Goal: Transaction & Acquisition: Purchase product/service

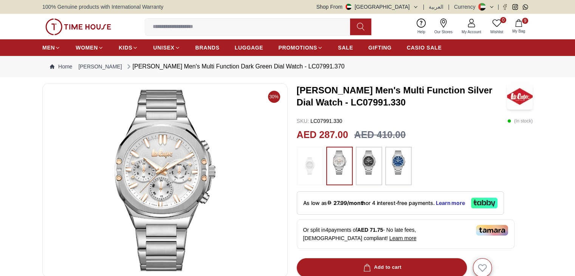
click at [525, 19] on span "9" at bounding box center [525, 21] width 6 height 6
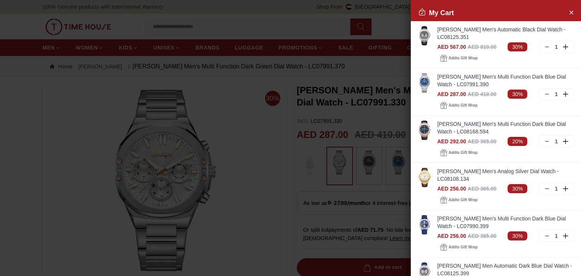
click at [383, 12] on div at bounding box center [290, 138] width 581 height 276
click at [568, 9] on icon "Close Account" at bounding box center [571, 12] width 6 height 9
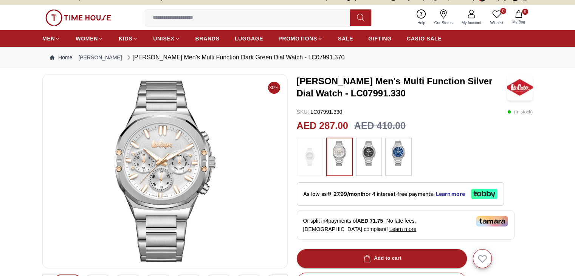
scroll to position [11, 0]
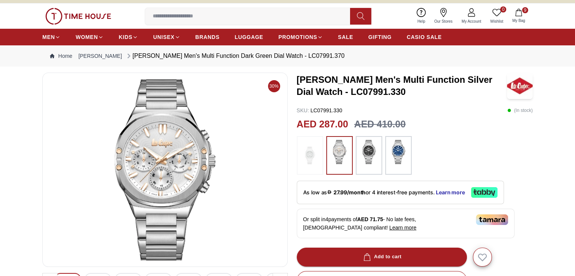
click at [424, 11] on icon at bounding box center [421, 12] width 9 height 9
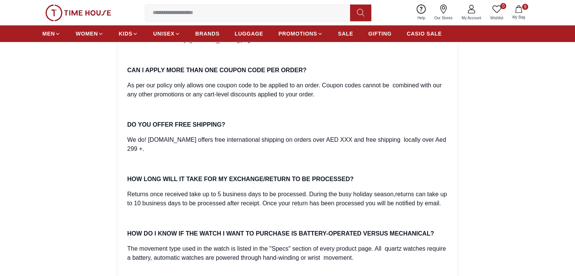
click at [355, 92] on p "As per our policy only allows one coupon code to be applied to an order. Coupon…" at bounding box center [287, 90] width 321 height 18
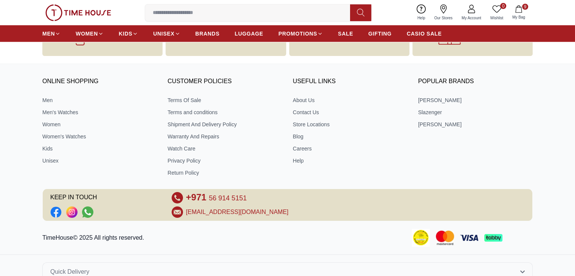
scroll to position [2128, 0]
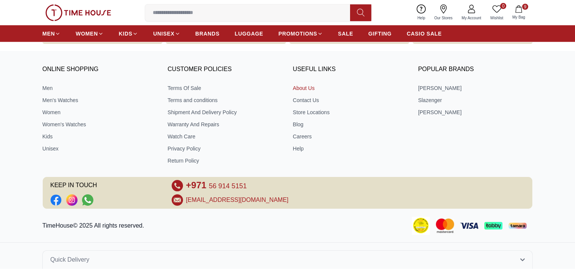
click at [309, 88] on link "About Us" at bounding box center [350, 88] width 115 height 8
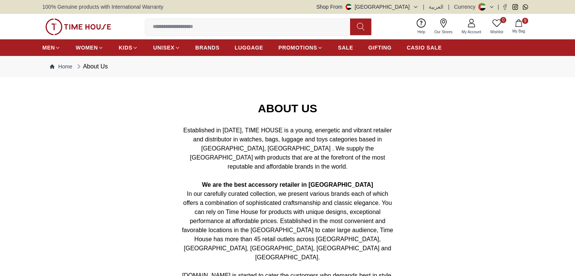
click at [515, 23] on icon "button" at bounding box center [519, 23] width 8 height 8
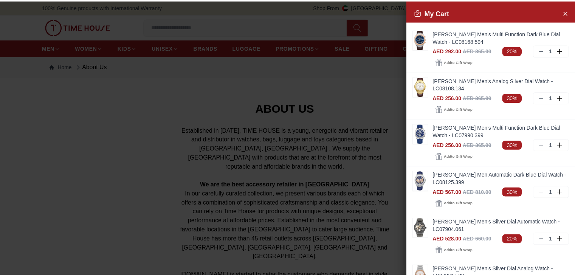
scroll to position [326, 0]
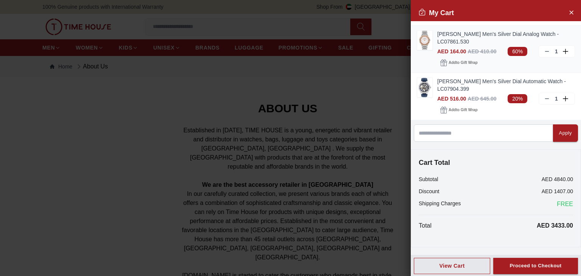
click at [424, 39] on img at bounding box center [424, 40] width 15 height 19
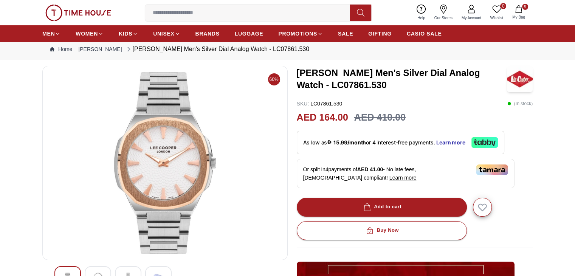
scroll to position [20, 0]
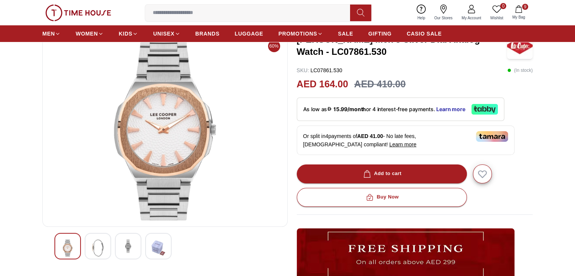
click at [425, 117] on div "As low as 15.99/month or 4 interest-free payments. Learn more" at bounding box center [401, 109] width 208 height 23
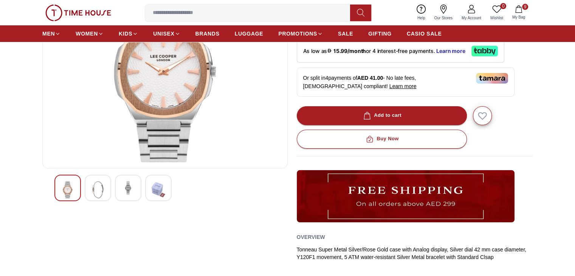
scroll to position [110, 0]
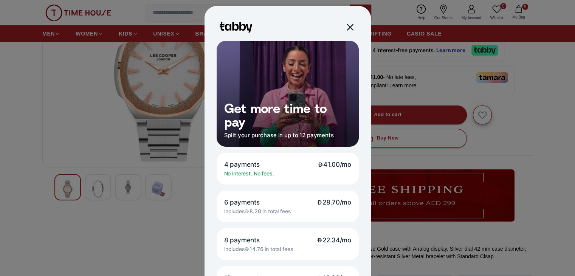
click at [345, 28] on div at bounding box center [349, 27] width 9 height 9
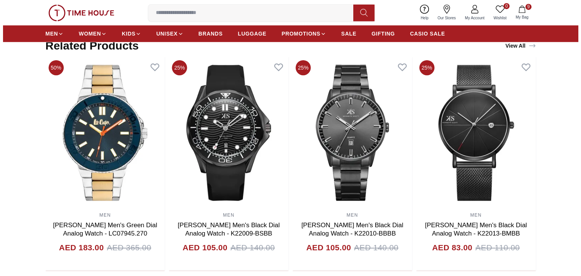
scroll to position [463, 0]
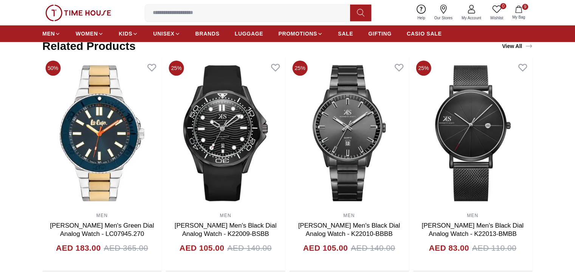
click at [524, 16] on span "My Bag" at bounding box center [519, 17] width 19 height 6
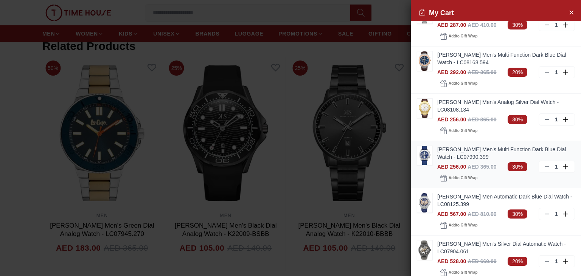
scroll to position [70, 0]
click at [423, 194] on img at bounding box center [424, 202] width 15 height 19
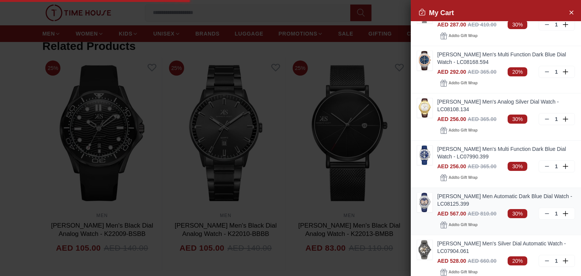
click at [439, 212] on span "AED 567.00" at bounding box center [451, 214] width 29 height 6
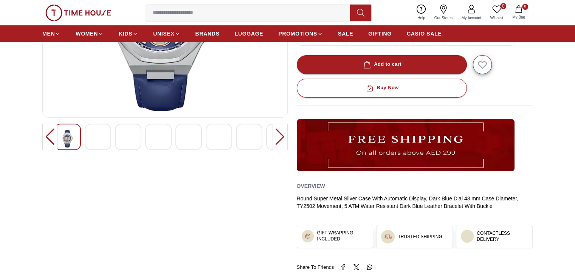
scroll to position [160, 0]
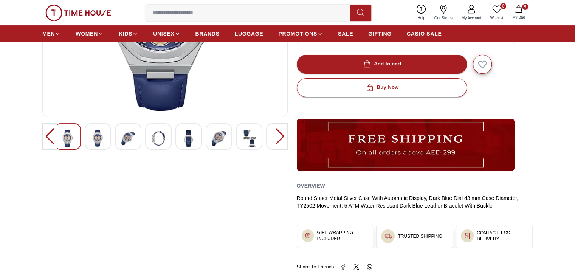
click at [521, 3] on div "Help Our Stores My Account 0 Wishlist 9 My Bag" at bounding box center [471, 12] width 117 height 19
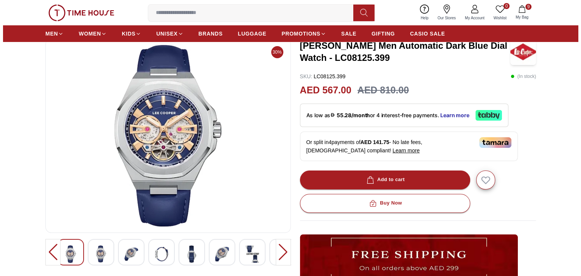
scroll to position [0, 0]
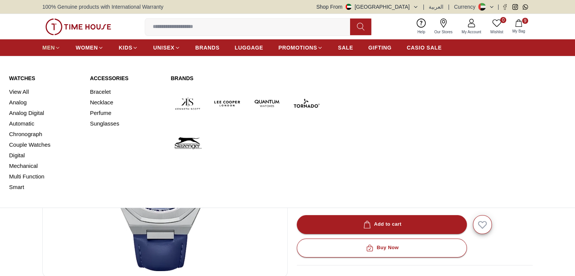
click at [57, 45] on icon at bounding box center [58, 48] width 6 height 6
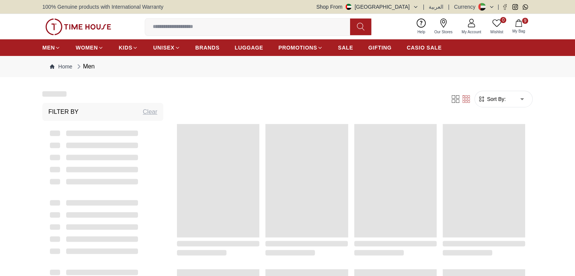
click at [526, 18] on span "9" at bounding box center [525, 21] width 6 height 6
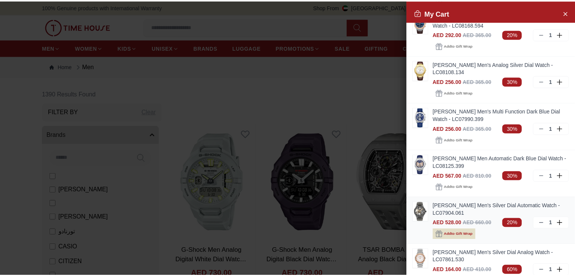
scroll to position [109, 0]
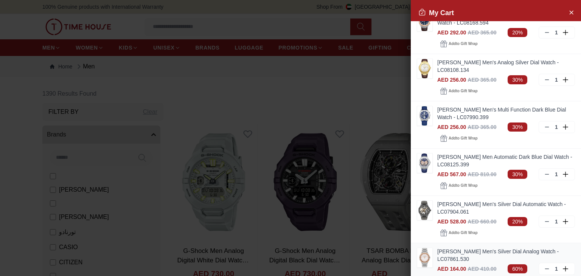
click at [424, 255] on img at bounding box center [424, 257] width 15 height 19
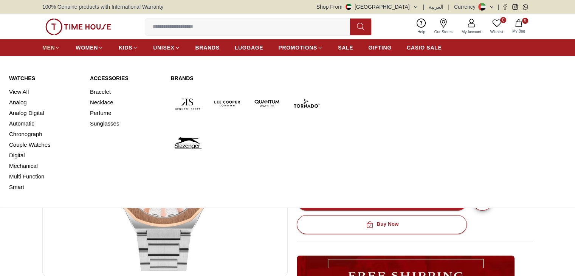
click at [58, 43] on link "MEN" at bounding box center [51, 48] width 18 height 14
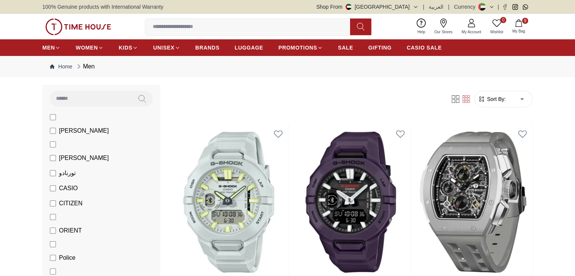
scroll to position [59, 0]
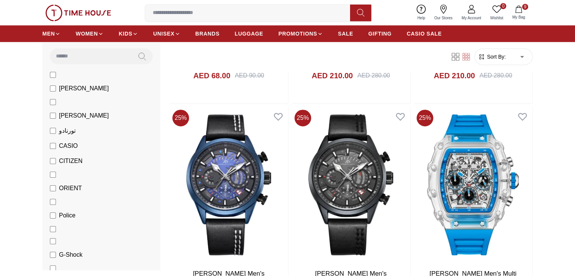
scroll to position [460, 0]
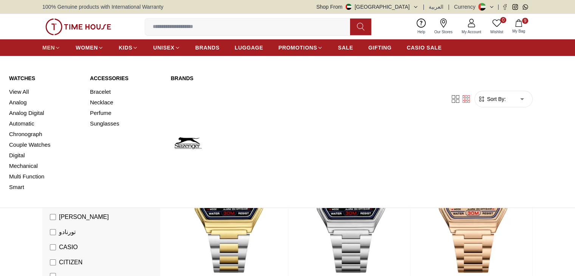
click at [51, 46] on span "MEN" at bounding box center [48, 48] width 12 height 8
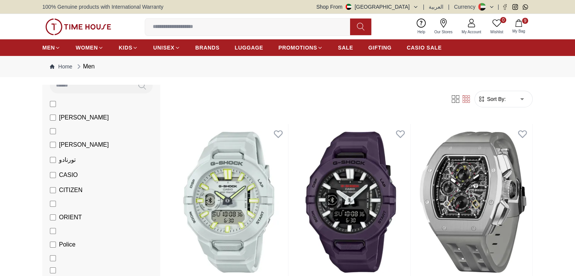
scroll to position [73, 0]
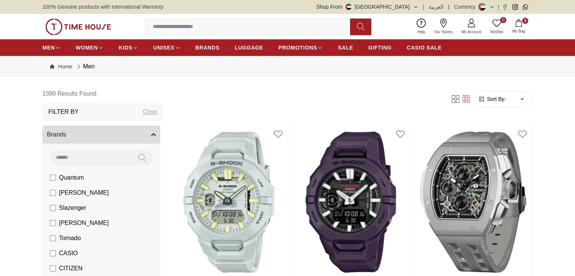
click at [56, 191] on label "[PERSON_NAME]" at bounding box center [79, 192] width 59 height 9
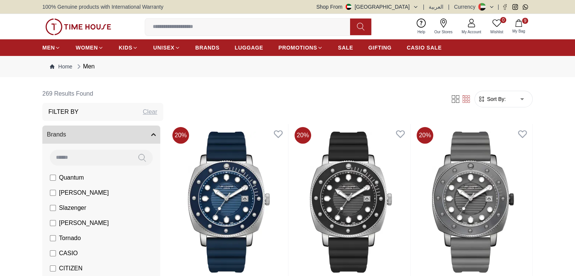
click at [525, 27] on button "9 My Bag" at bounding box center [519, 27] width 22 height 18
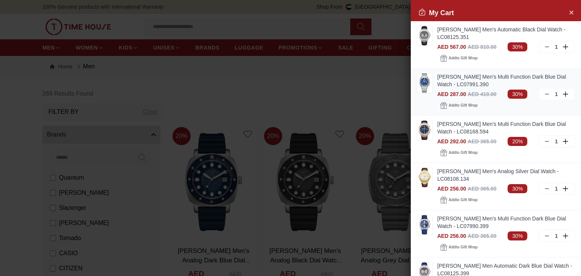
click at [427, 82] on img at bounding box center [424, 82] width 15 height 19
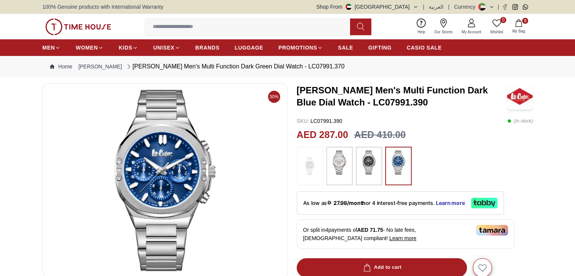
click at [520, 28] on span "My Bag" at bounding box center [519, 31] width 19 height 6
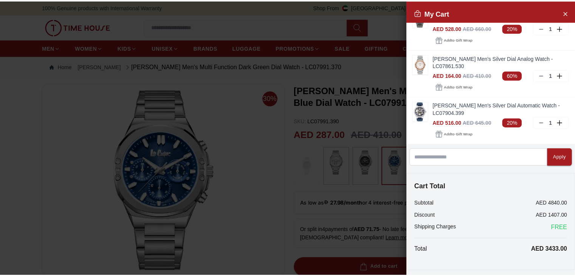
scroll to position [326, 0]
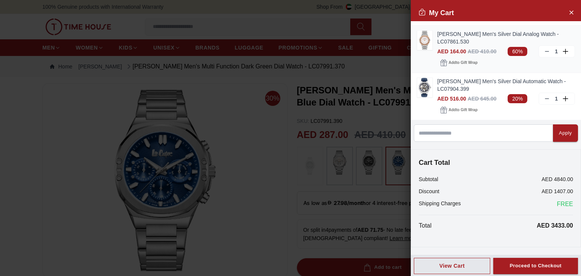
click at [430, 45] on img at bounding box center [424, 40] width 15 height 19
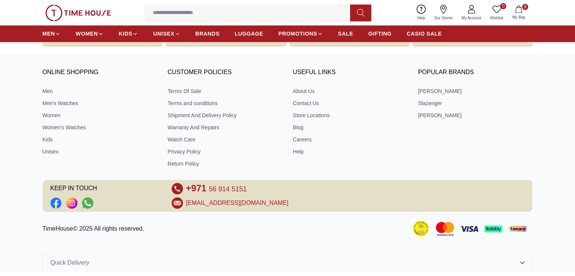
scroll to position [970, 0]
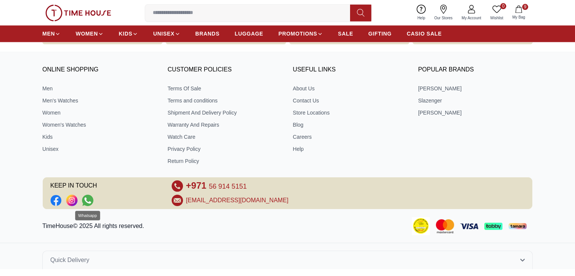
click at [88, 197] on icon "Social Link" at bounding box center [87, 200] width 11 height 11
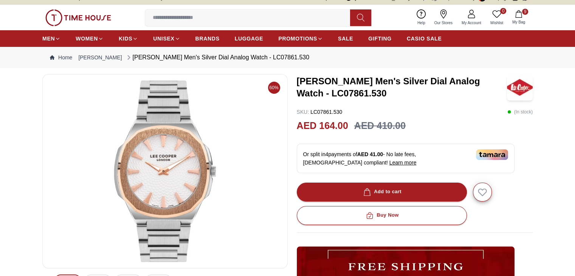
scroll to position [0, 0]
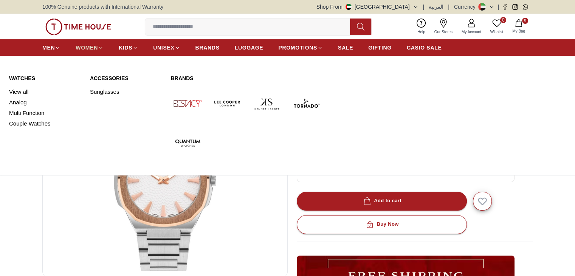
click at [91, 50] on span "WOMEN" at bounding box center [87, 48] width 22 height 8
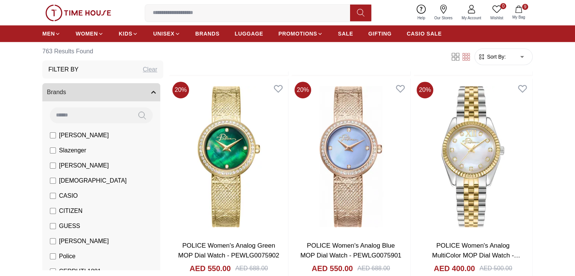
scroll to position [488, 0]
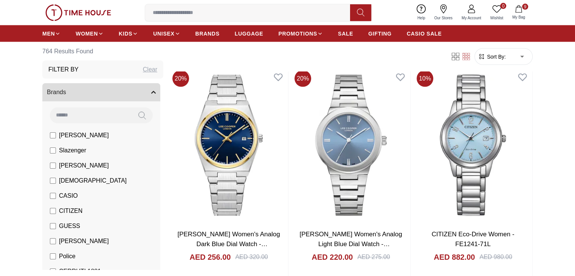
scroll to position [1604, 0]
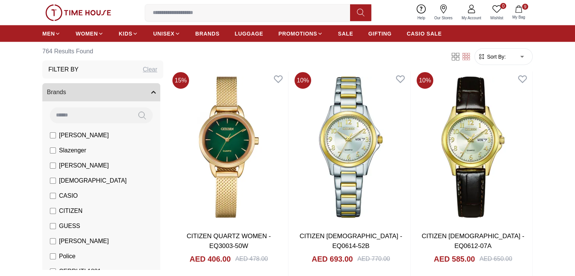
scroll to position [1822, 0]
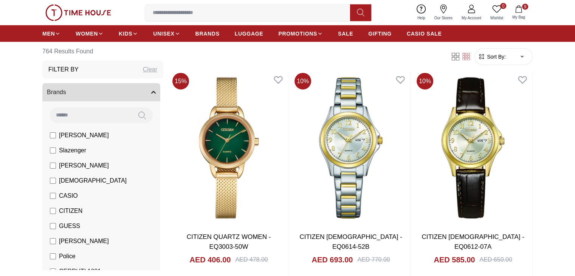
scroll to position [325, 0]
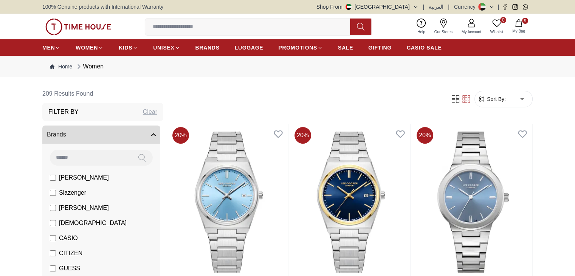
scroll to position [68, 0]
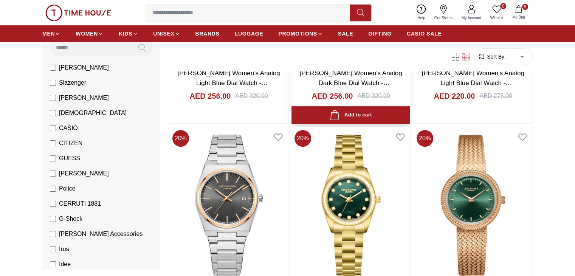
click at [414, 157] on img at bounding box center [473, 205] width 119 height 156
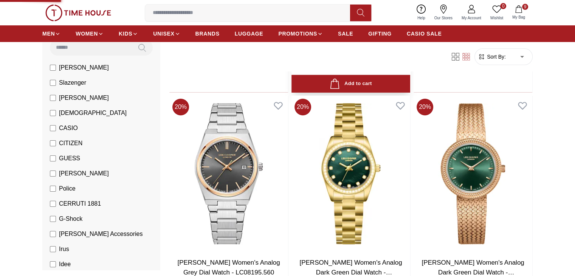
scroll to position [250, 0]
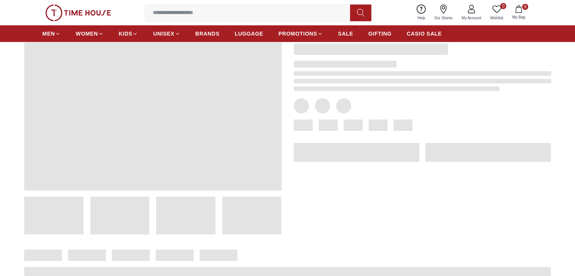
scroll to position [42, 0]
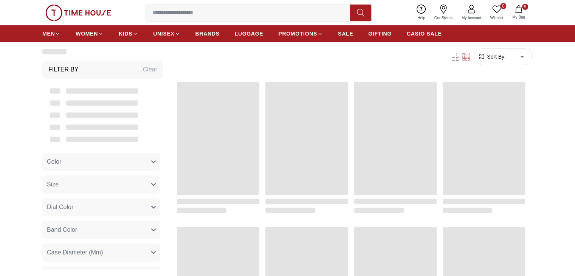
scroll to position [250, 0]
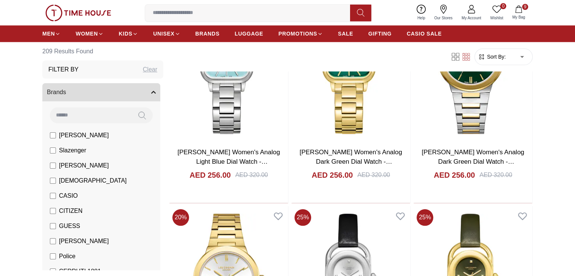
scroll to position [803, 0]
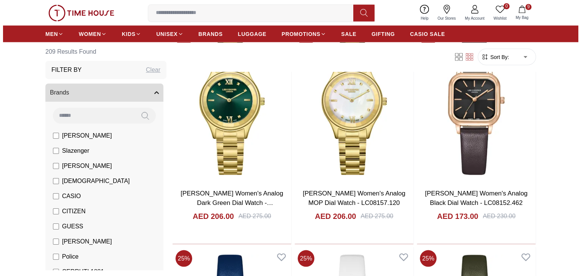
scroll to position [1422, 0]
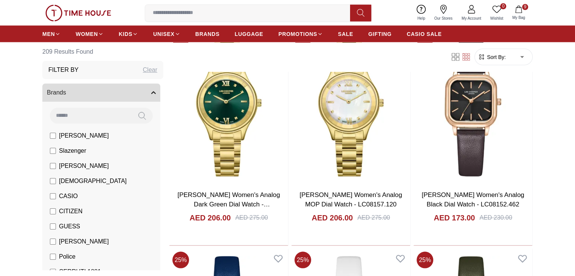
click at [524, 4] on span "9" at bounding box center [525, 7] width 6 height 6
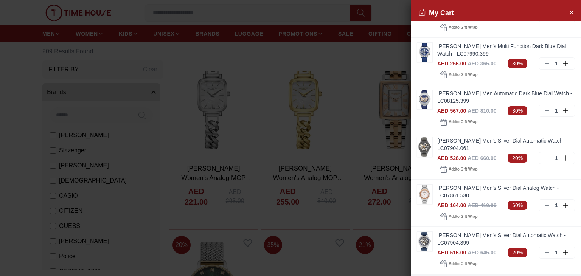
scroll to position [176, 0]
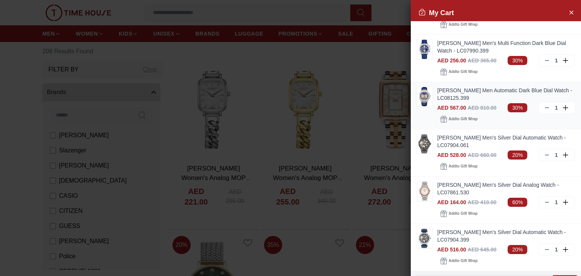
click at [446, 105] on span "AED 567.00" at bounding box center [451, 108] width 29 height 6
click at [446, 107] on span "AED 567.00" at bounding box center [451, 108] width 29 height 6
click at [453, 111] on div "AED 567.00 AED 810.00" at bounding box center [466, 108] width 59 height 8
click at [452, 109] on span "AED 567.00" at bounding box center [451, 108] width 29 height 6
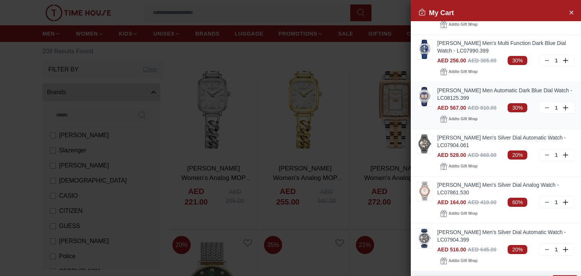
click at [452, 106] on span "AED 567.00" at bounding box center [451, 108] width 29 height 6
click at [431, 99] on img at bounding box center [424, 96] width 15 height 19
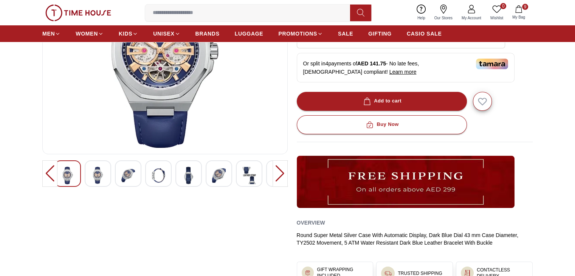
scroll to position [124, 0]
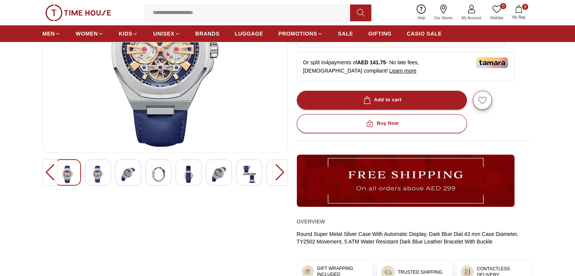
click at [90, 174] on div at bounding box center [98, 172] width 26 height 26
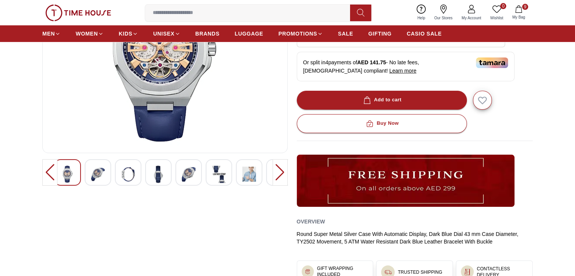
click at [96, 174] on img at bounding box center [98, 174] width 14 height 17
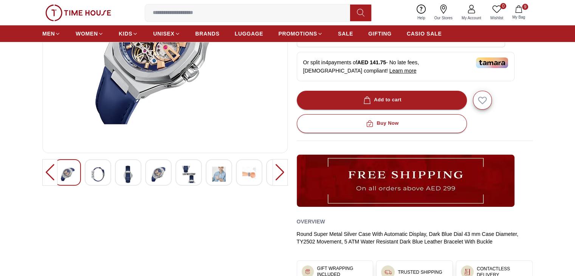
click at [96, 174] on img at bounding box center [98, 174] width 14 height 17
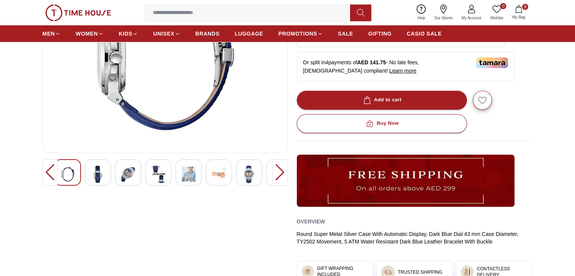
click at [190, 176] on img at bounding box center [189, 174] width 14 height 17
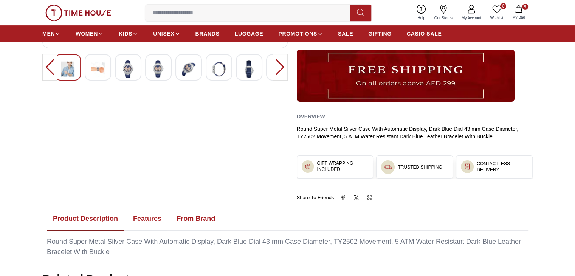
scroll to position [229, 0]
click at [247, 73] on img at bounding box center [249, 69] width 14 height 17
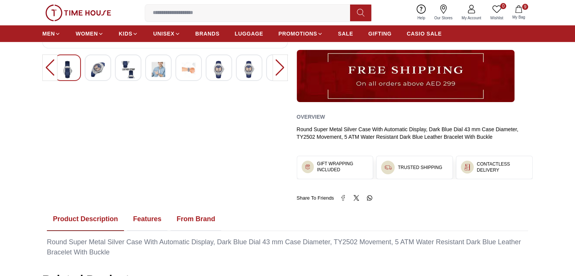
click at [247, 73] on img at bounding box center [249, 69] width 14 height 17
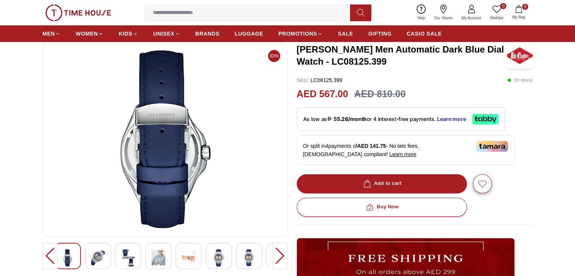
scroll to position [40, 0]
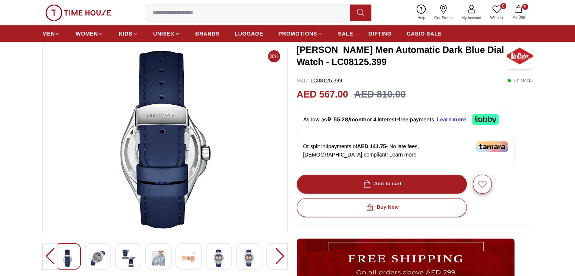
click at [101, 256] on img at bounding box center [98, 258] width 14 height 17
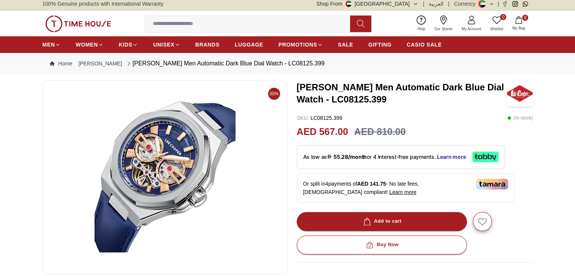
scroll to position [0, 0]
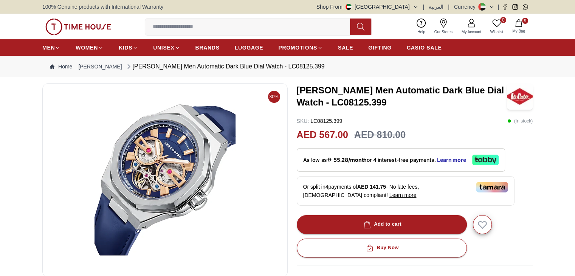
click at [522, 26] on icon "button" at bounding box center [519, 23] width 6 height 8
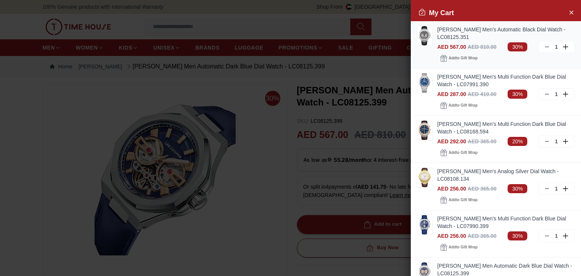
click at [425, 42] on img at bounding box center [424, 35] width 15 height 19
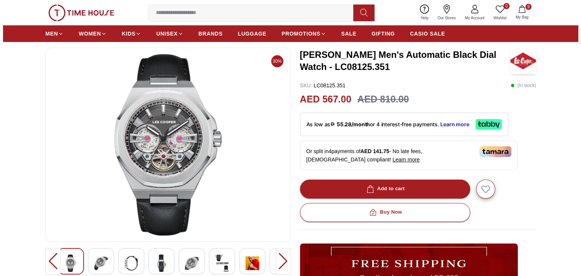
scroll to position [36, 0]
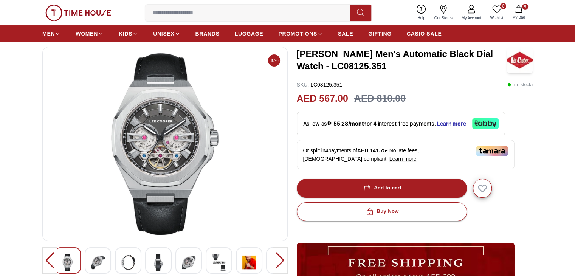
click at [192, 253] on div at bounding box center [189, 260] width 26 height 26
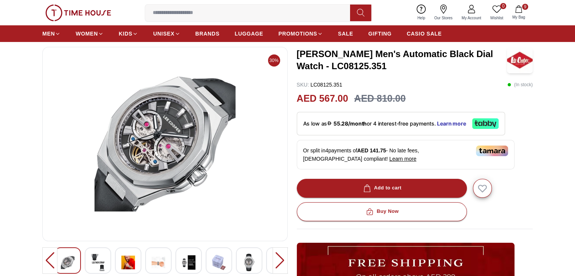
click at [522, 11] on icon "button" at bounding box center [519, 9] width 8 height 8
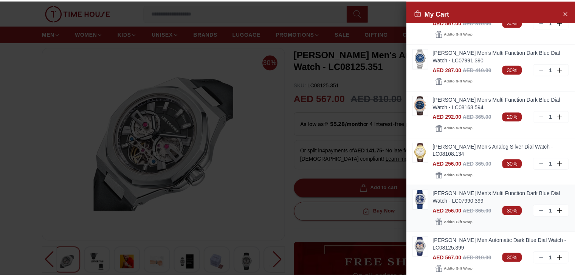
scroll to position [0, 0]
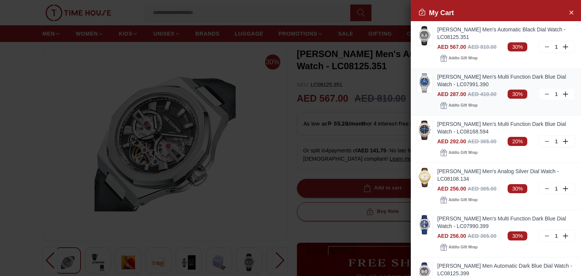
click at [427, 81] on img at bounding box center [424, 82] width 15 height 19
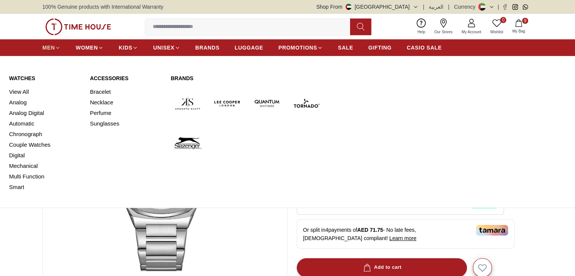
click at [59, 49] on icon at bounding box center [58, 48] width 6 height 6
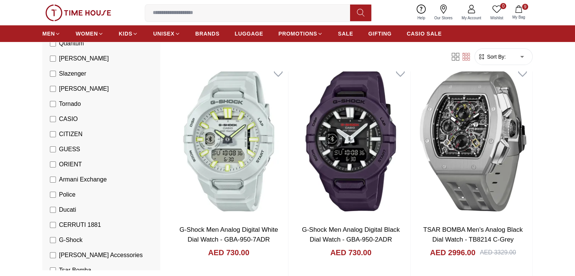
scroll to position [94, 0]
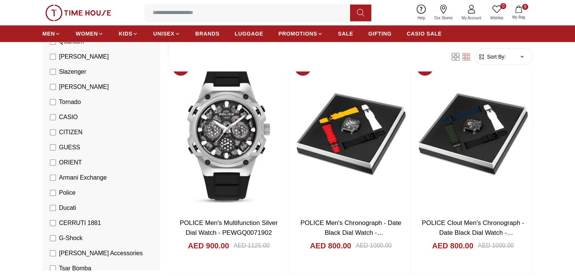
scroll to position [511, 0]
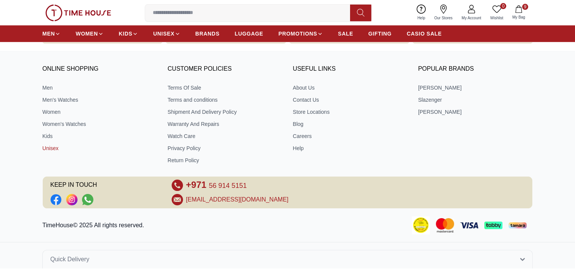
scroll to position [325, 0]
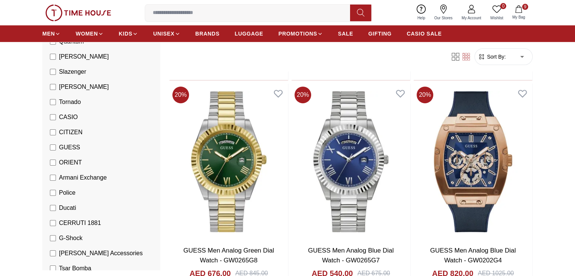
scroll to position [269, 0]
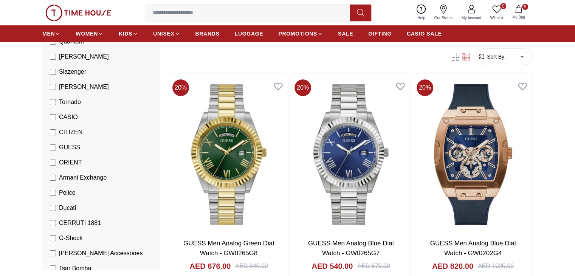
drag, startPoint x: 548, startPoint y: 154, endPoint x: 554, endPoint y: 114, distance: 40.2
click at [554, 114] on section "12 Results Found Filter By Clear Brands Quantum [PERSON_NAME] Slazenger [PERSON…" at bounding box center [287, 276] width 575 height 920
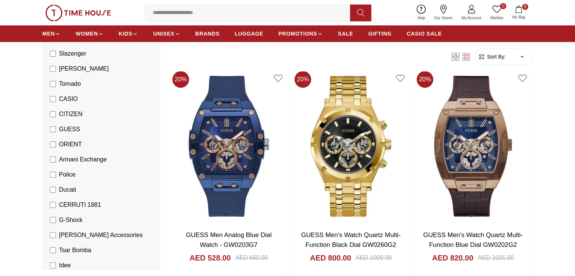
scroll to position [0, 0]
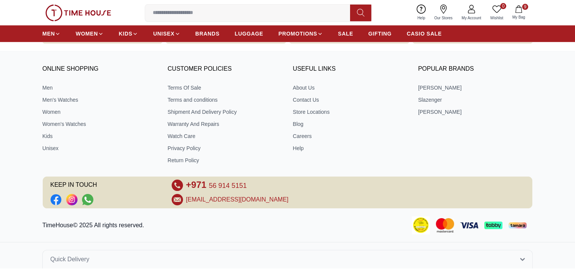
scroll to position [325, 0]
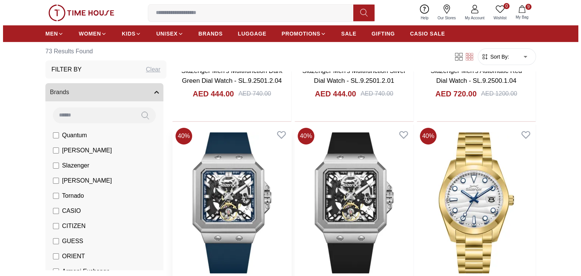
scroll to position [221, 0]
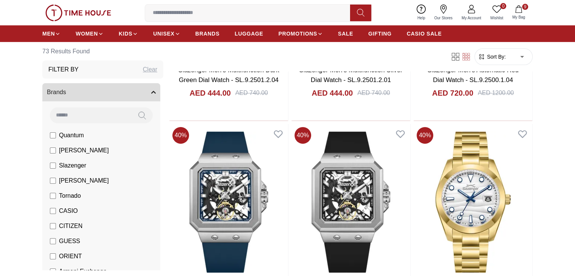
click at [522, 14] on span "My Bag" at bounding box center [519, 17] width 19 height 6
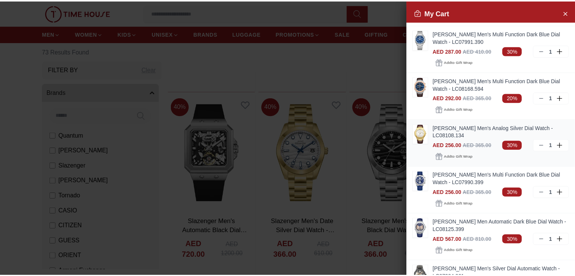
scroll to position [0, 0]
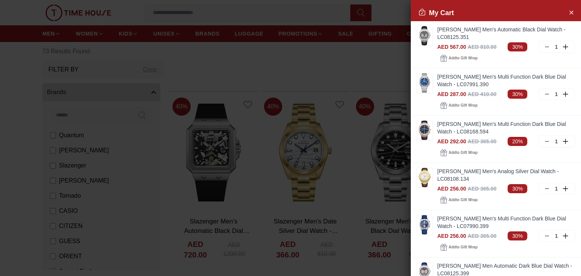
click at [387, 79] on div at bounding box center [290, 138] width 581 height 276
click at [399, 69] on div at bounding box center [290, 138] width 581 height 276
click at [570, 13] on icon "Close Account" at bounding box center [571, 12] width 3 height 3
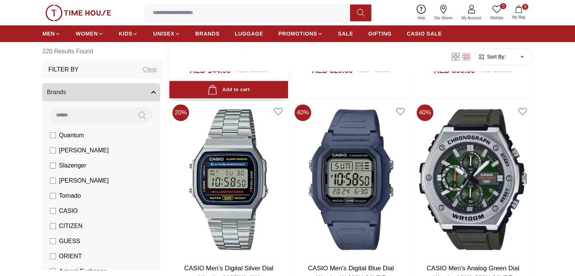
scroll to position [458, 0]
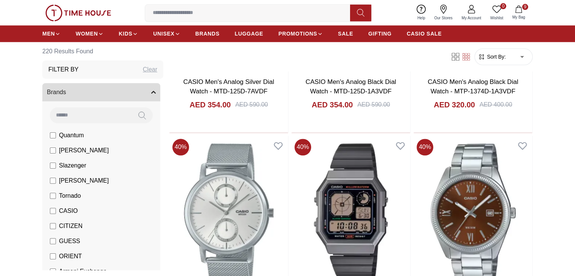
scroll to position [873, 0]
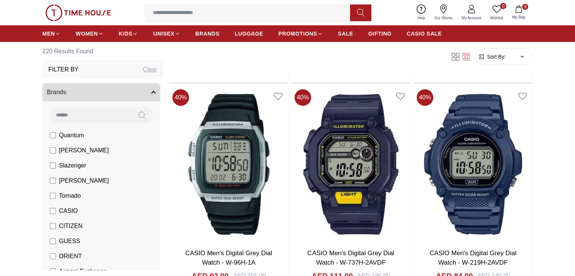
scroll to position [2693, 0]
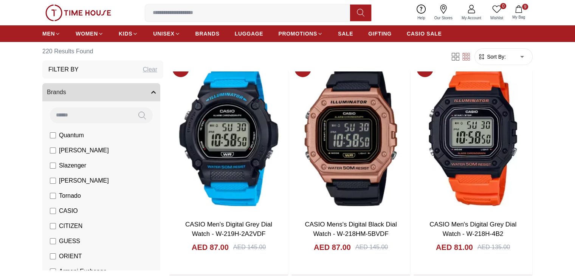
scroll to position [2940, 0]
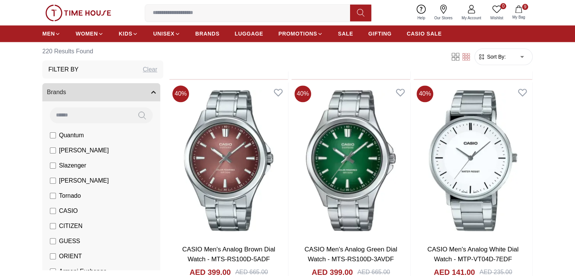
scroll to position [3799, 0]
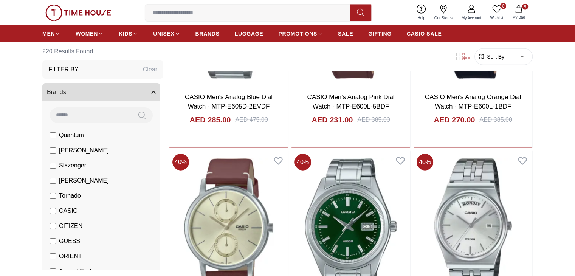
scroll to position [4834, 0]
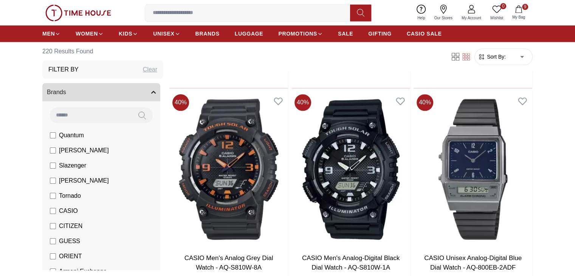
scroll to position [6663, 0]
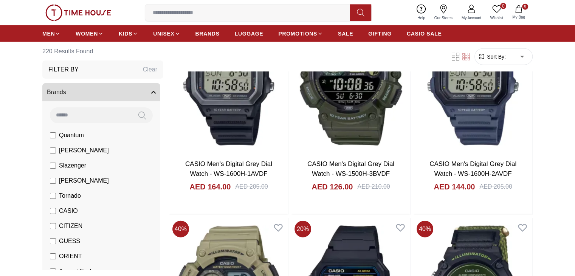
scroll to position [7640, 0]
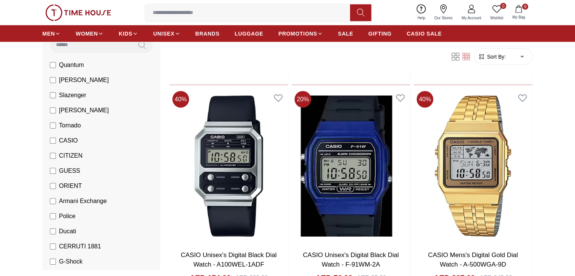
scroll to position [71, 0]
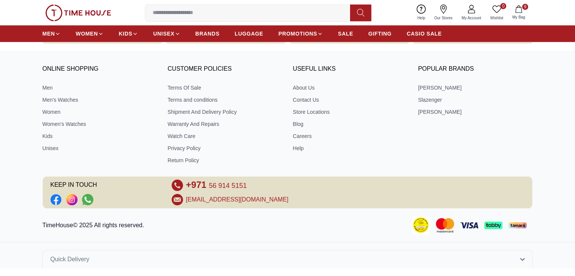
scroll to position [325, 0]
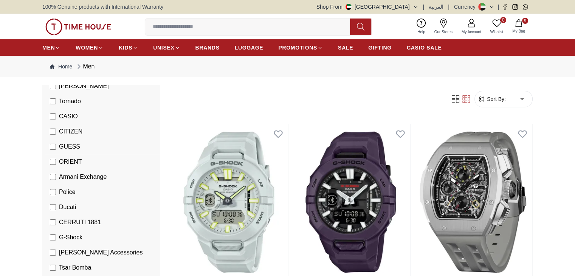
scroll to position [137, 0]
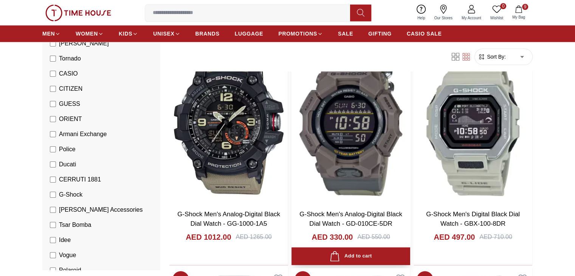
scroll to position [740, 0]
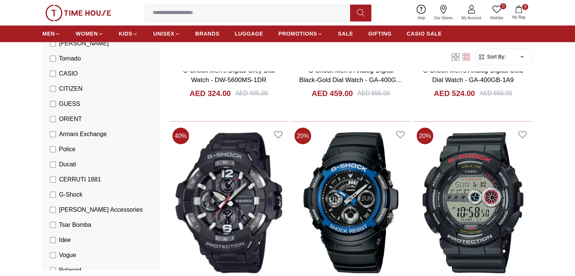
scroll to position [1326, 0]
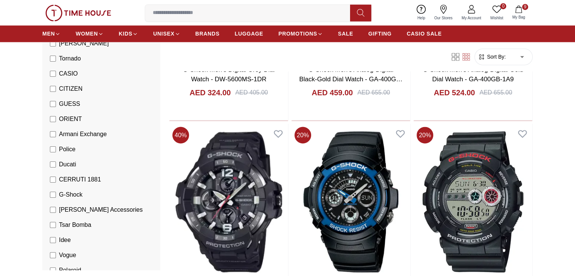
drag, startPoint x: 567, startPoint y: 189, endPoint x: 544, endPoint y: 118, distance: 74.5
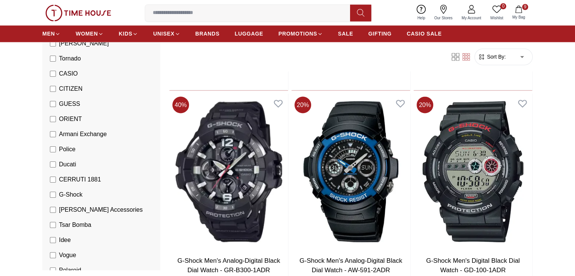
scroll to position [1357, 0]
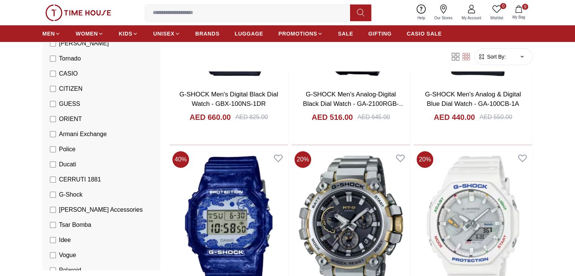
scroll to position [2629, 0]
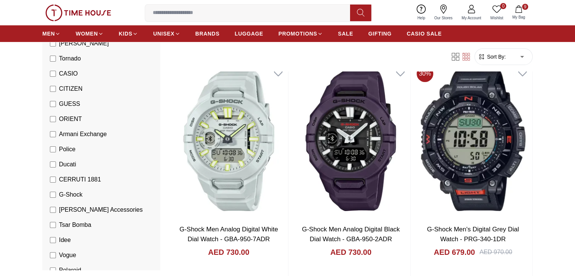
scroll to position [65, 0]
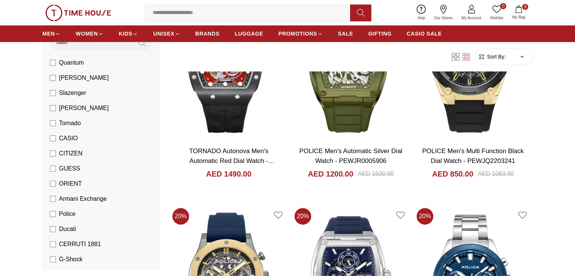
scroll to position [76, 0]
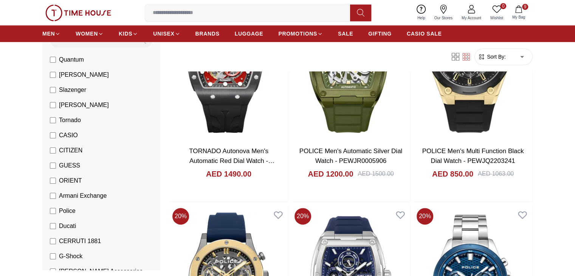
scroll to position [325, 0]
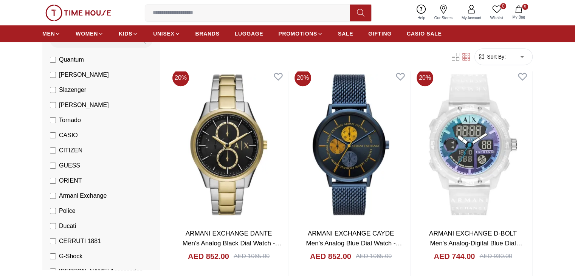
scroll to position [110, 0]
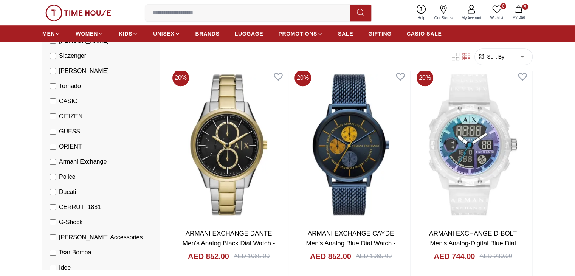
scroll to position [325, 0]
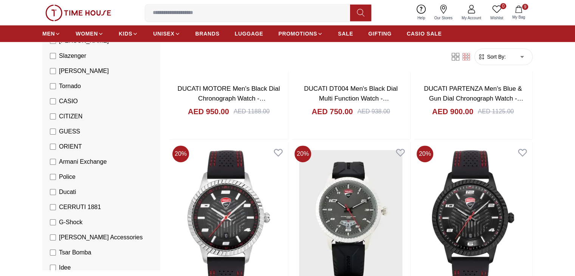
scroll to position [152, 0]
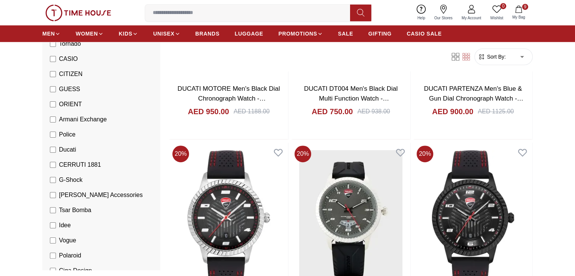
scroll to position [325, 0]
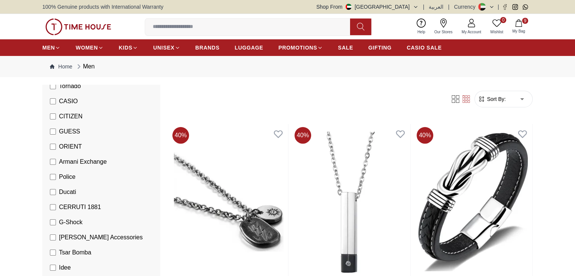
click at [525, 23] on span "9" at bounding box center [525, 21] width 6 height 6
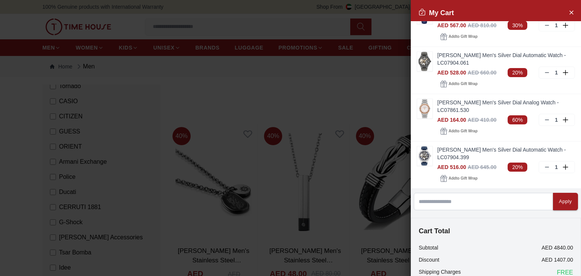
scroll to position [258, 0]
click at [427, 114] on img at bounding box center [424, 108] width 15 height 19
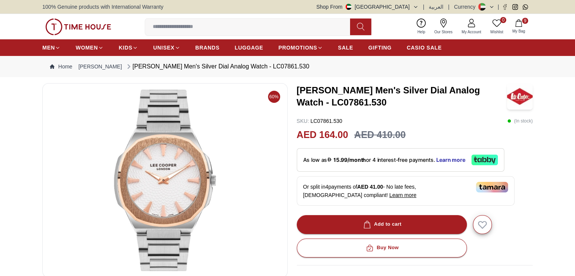
click at [513, 31] on span "My Bag" at bounding box center [519, 31] width 19 height 6
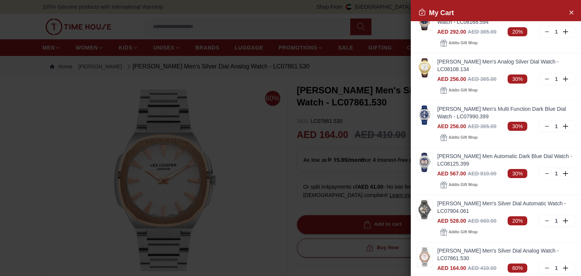
scroll to position [116, 0]
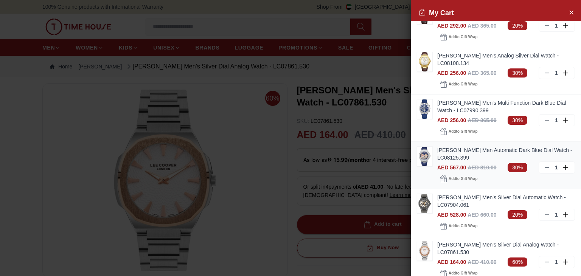
click at [429, 164] on img at bounding box center [424, 156] width 15 height 19
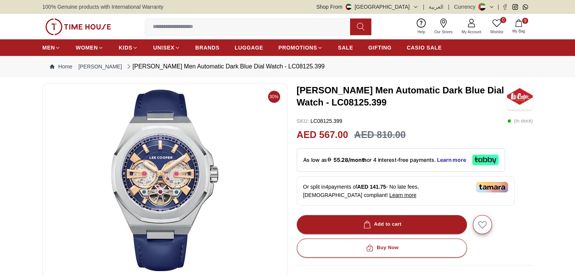
click at [524, 22] on span "9" at bounding box center [525, 21] width 6 height 6
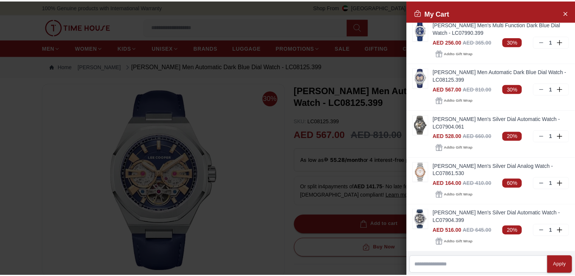
scroll to position [195, 0]
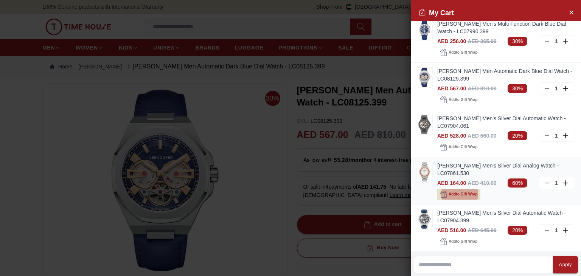
click at [447, 191] on button "Add to Gift Wrap" at bounding box center [458, 194] width 43 height 11
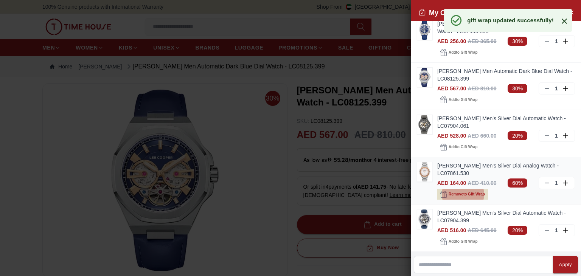
click at [447, 191] on button "Remove to Gift Wrap" at bounding box center [462, 194] width 51 height 11
click at [427, 171] on img at bounding box center [424, 171] width 15 height 19
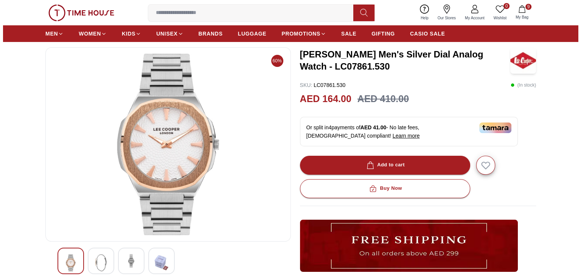
scroll to position [36, 0]
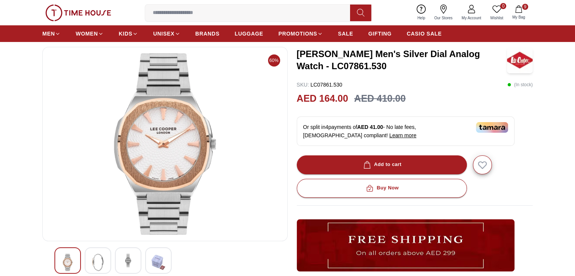
click at [522, 14] on button "9 My Bag" at bounding box center [519, 13] width 22 height 18
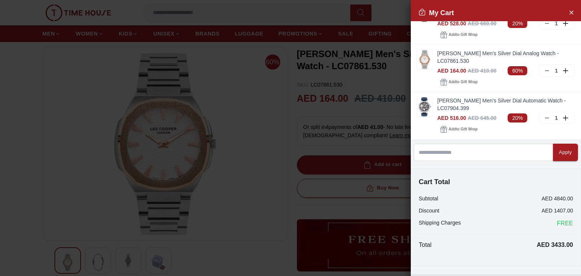
scroll to position [326, 0]
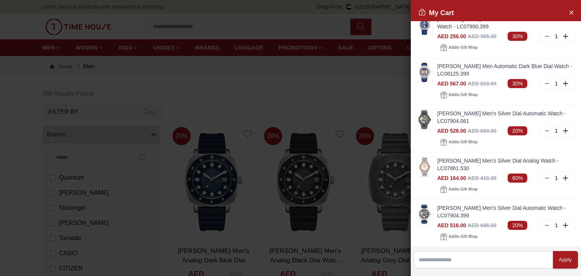
click at [434, 66] on div "LEE COOPER Men Automatic Dark Blue Dial Watch - LC08125.399 AED 567.00 AED 810.…" at bounding box center [496, 81] width 170 height 47
click at [431, 68] on img at bounding box center [424, 72] width 15 height 19
